Goal: Navigation & Orientation: Find specific page/section

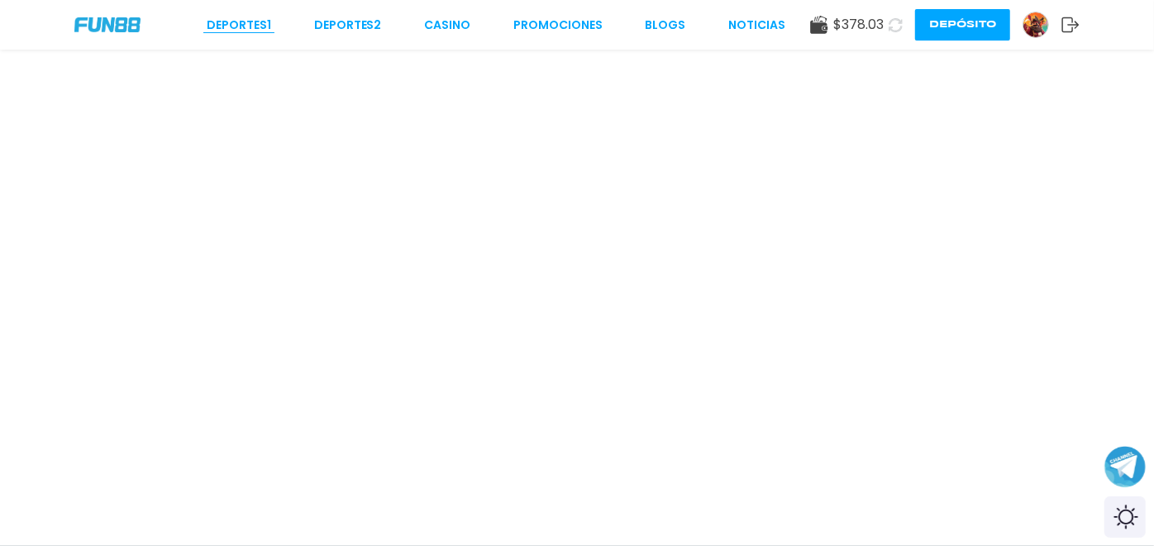
click at [219, 17] on link "Deportes 1" at bounding box center [239, 25] width 64 height 17
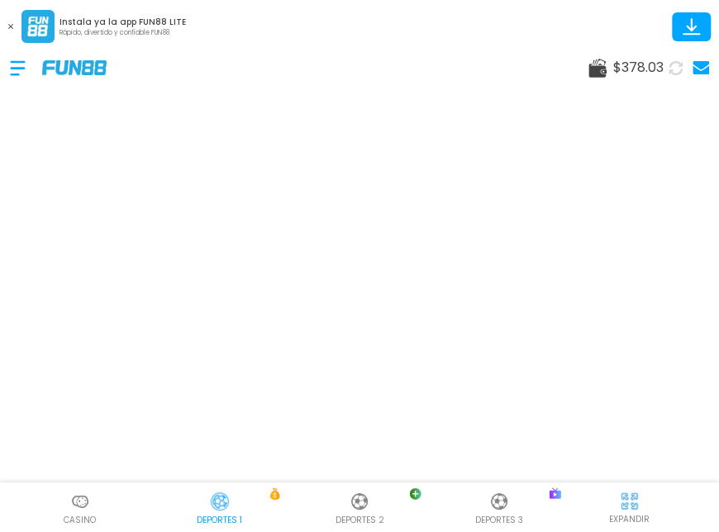
click at [513, 509] on div "Deportes 3" at bounding box center [500, 507] width 140 height 37
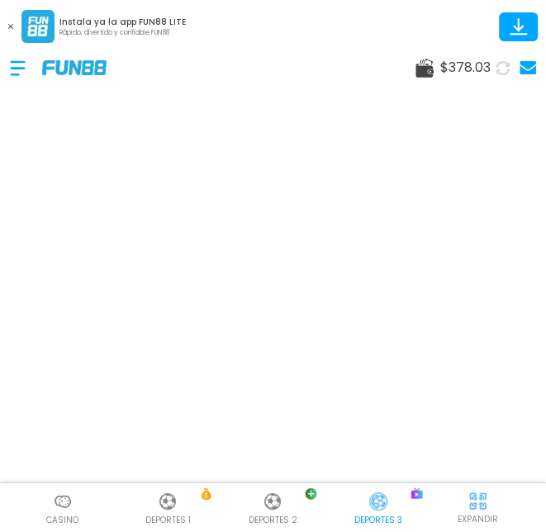
click at [373, 508] on img at bounding box center [379, 502] width 20 height 20
